Goal: Ask a question: Seek information or help from site administrators or community

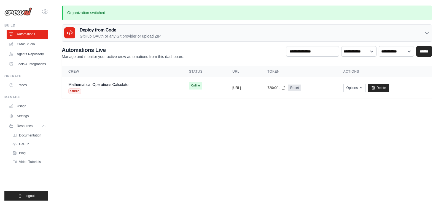
click at [44, 14] on icon at bounding box center [45, 11] width 7 height 7
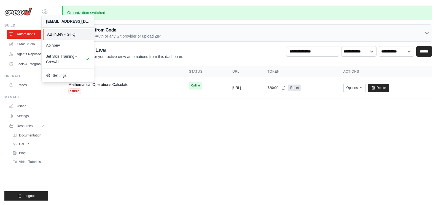
click at [80, 35] on span "AB InBev - GHQ" at bounding box center [69, 34] width 44 height 6
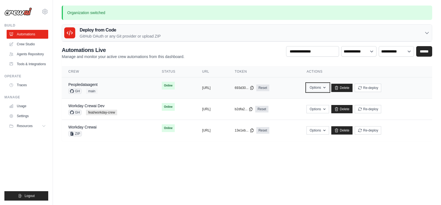
click at [327, 86] on icon "button" at bounding box center [324, 87] width 4 height 4
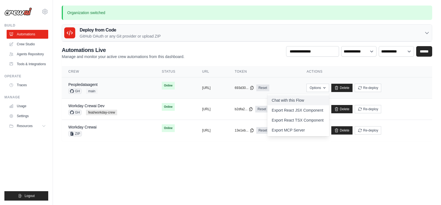
click at [320, 102] on link "Chat with this Flow" at bounding box center [299, 100] width 62 height 10
click at [47, 10] on icon at bounding box center [44, 11] width 5 height 5
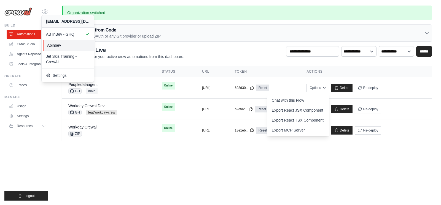
click at [62, 46] on span "Abinbev" at bounding box center [69, 45] width 44 height 6
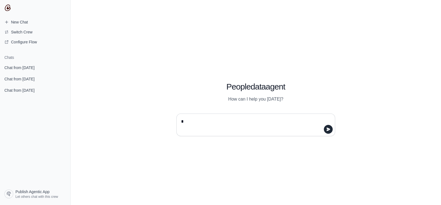
type textarea "**"
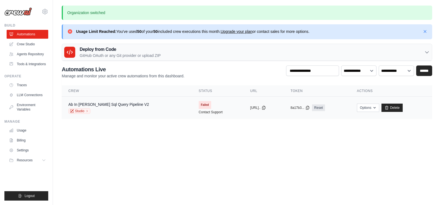
click at [213, 110] on td "Failed Contact Support" at bounding box center [218, 108] width 52 height 22
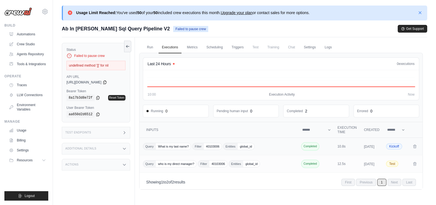
click at [279, 152] on td "Query What is my last name? Filter 40103006 Entities global_id" at bounding box center [219, 146] width 159 height 17
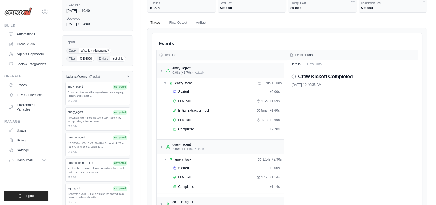
scroll to position [60, 0]
click at [90, 116] on div "Process and enhance the user query: {query} by incorporating extracted entiti..." at bounding box center [98, 119] width 60 height 7
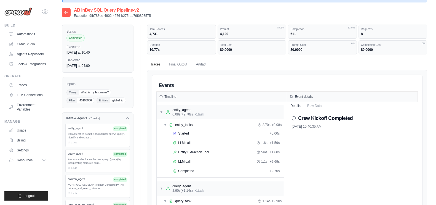
scroll to position [21, 0]
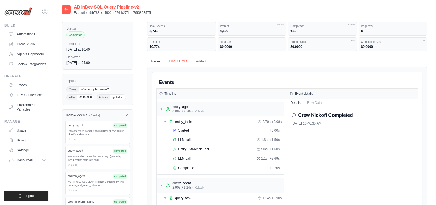
click at [177, 59] on button "Final Output" at bounding box center [178, 61] width 25 height 12
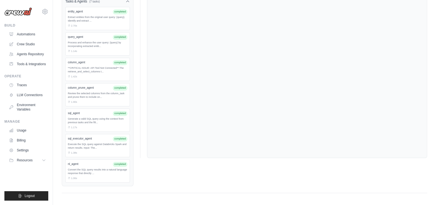
scroll to position [134, 0]
click at [80, 115] on div "sql_agent completed Generate a valid SQL query using the context from previous …" at bounding box center [97, 120] width 65 height 23
click at [96, 146] on div "Execute the SQL query against Databricks Spark and return results. Input: The..." at bounding box center [98, 146] width 60 height 7
click at [86, 120] on div "Generate a valid SQL query using the context from previous tasks and the filt..." at bounding box center [98, 120] width 60 height 7
click at [111, 145] on div "Execute the SQL query against Databricks Spark and return results. Input: The..." at bounding box center [98, 146] width 60 height 7
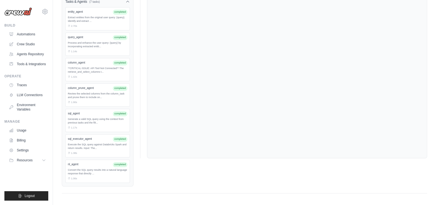
click at [88, 115] on div "sql_agent completed Generate a valid SQL query using the context from previous …" at bounding box center [97, 120] width 65 height 23
click at [39, 34] on link "Automations" at bounding box center [28, 34] width 42 height 9
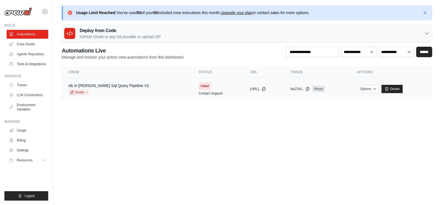
click at [210, 95] on td "Failed Contact Support" at bounding box center [218, 89] width 52 height 22
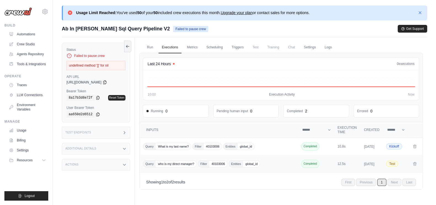
click at [273, 172] on td "Query who is my direct manager? Filter 40103006 Entities global_id" at bounding box center [219, 163] width 159 height 17
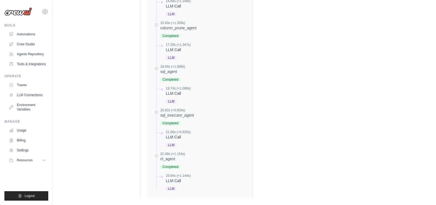
scroll to position [348, 0]
